Goal: Task Accomplishment & Management: Manage account settings

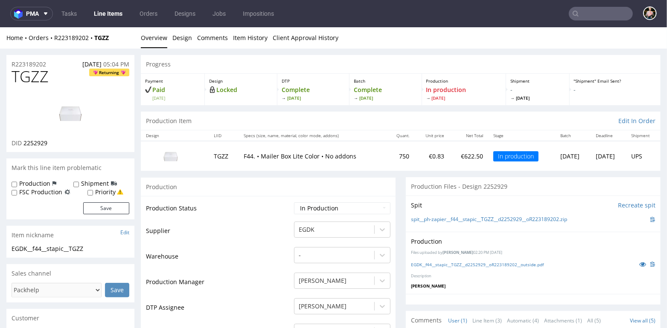
scroll to position [282, 0]
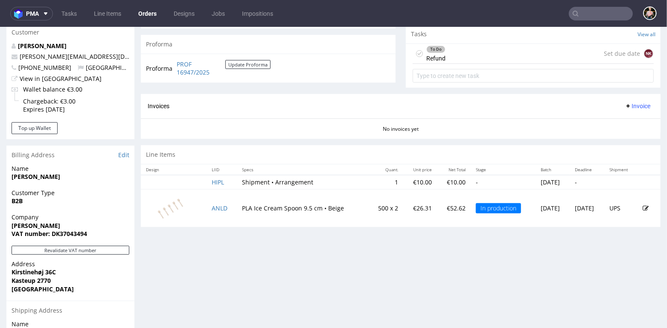
scroll to position [438, 0]
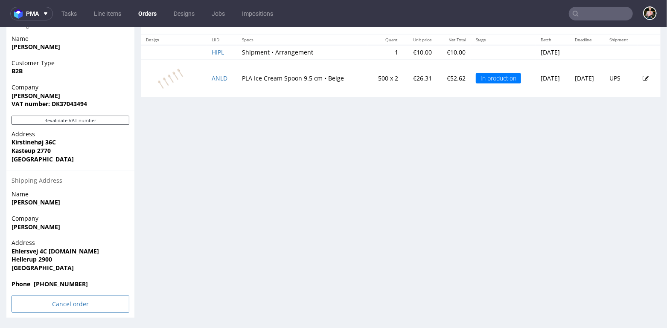
click at [58, 302] on input "Cancel order" at bounding box center [71, 304] width 118 height 17
click at [54, 280] on icon at bounding box center [52, 281] width 5 height 6
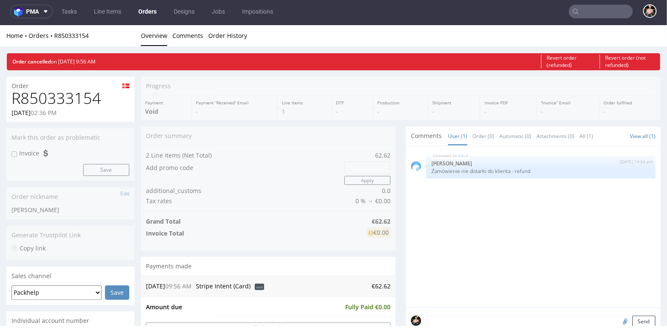
scroll to position [0, 0]
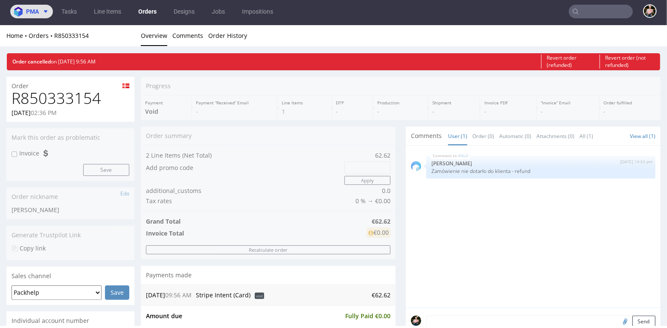
click at [31, 12] on span "pma" at bounding box center [32, 12] width 13 height 6
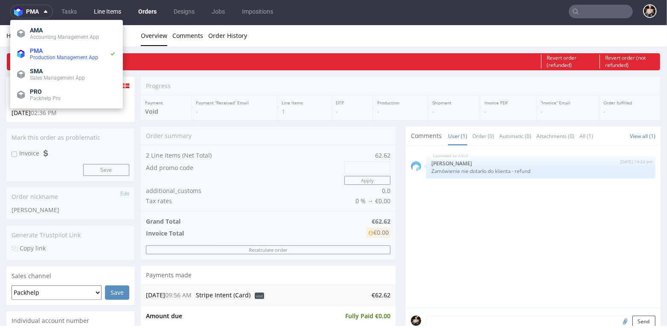
click at [105, 11] on link "Line Items" at bounding box center [108, 12] width 38 height 14
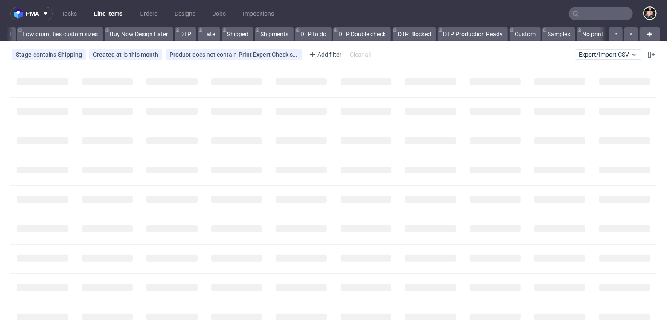
click at [155, 6] on nav "pma Tasks Line Items Orders Designs Jobs Impositions" at bounding box center [333, 13] width 667 height 27
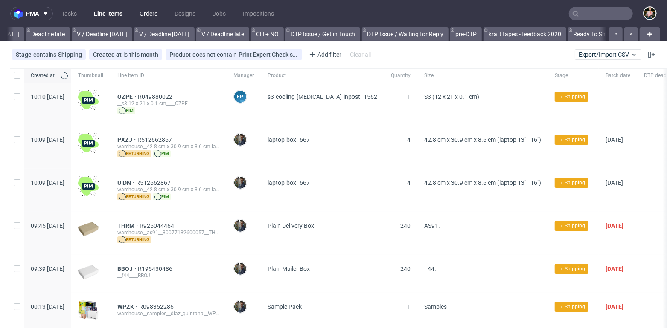
click at [154, 10] on link "Orders" at bounding box center [148, 14] width 28 height 14
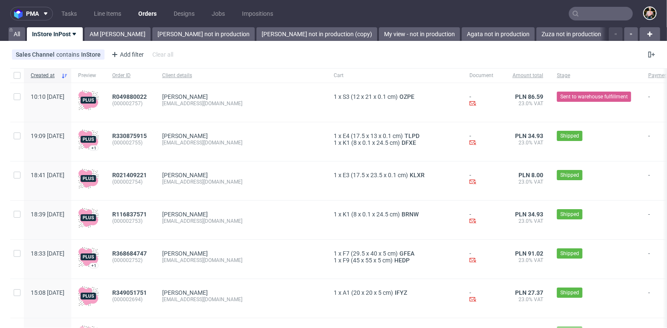
scroll to position [973, 0]
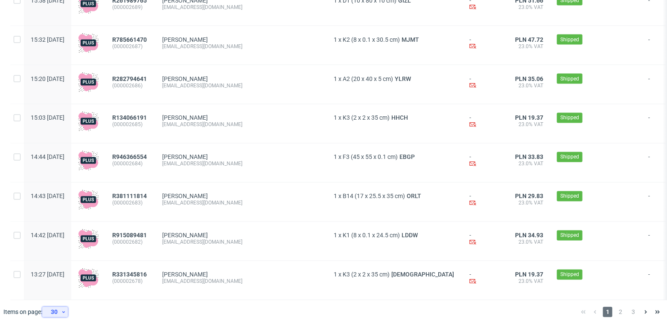
click at [54, 311] on div "30" at bounding box center [53, 313] width 15 height 12
click at [61, 292] on div "120" at bounding box center [57, 293] width 17 height 12
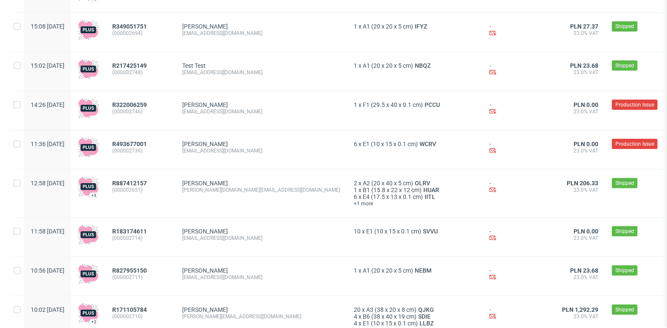
scroll to position [315, 0]
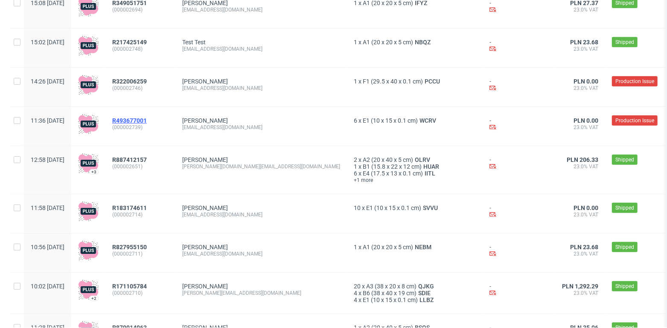
click at [147, 119] on span "R493677001" at bounding box center [129, 120] width 35 height 7
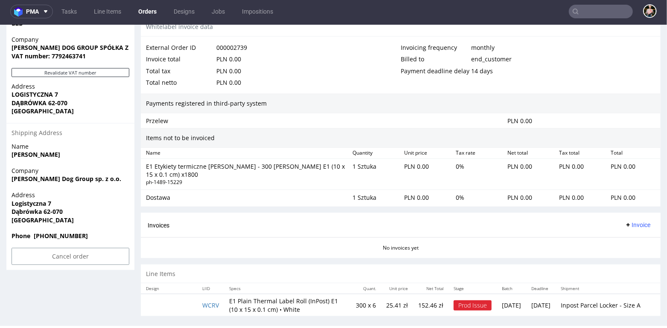
scroll to position [467, 0]
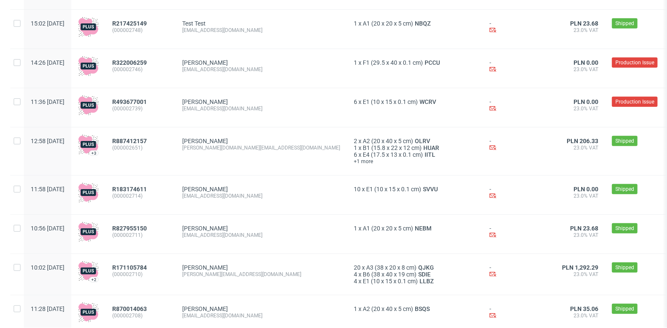
scroll to position [344, 0]
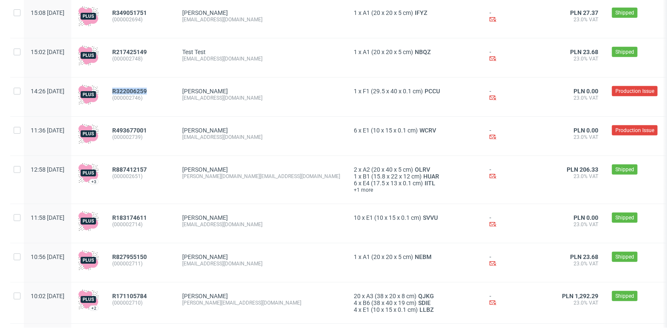
drag, startPoint x: 180, startPoint y: 90, endPoint x: 134, endPoint y: 91, distance: 46.1
click at [134, 91] on div "R322006259 (000002746)" at bounding box center [140, 97] width 70 height 39
copy span "R322006259"
